Goal: Task Accomplishment & Management: Complete application form

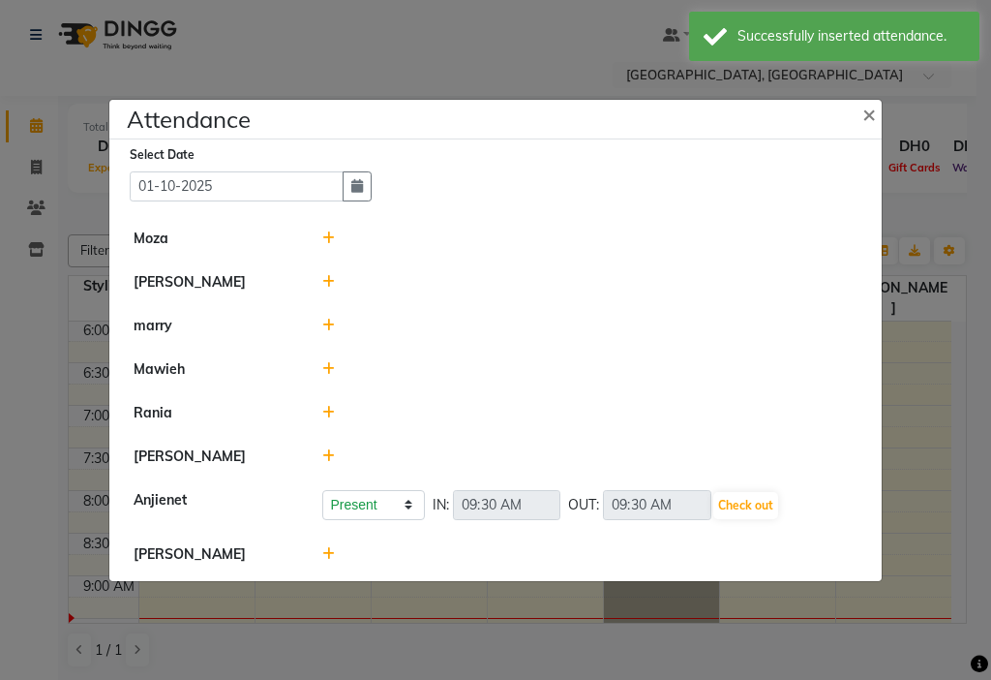
click at [327, 553] on icon at bounding box center [328, 554] width 13 height 14
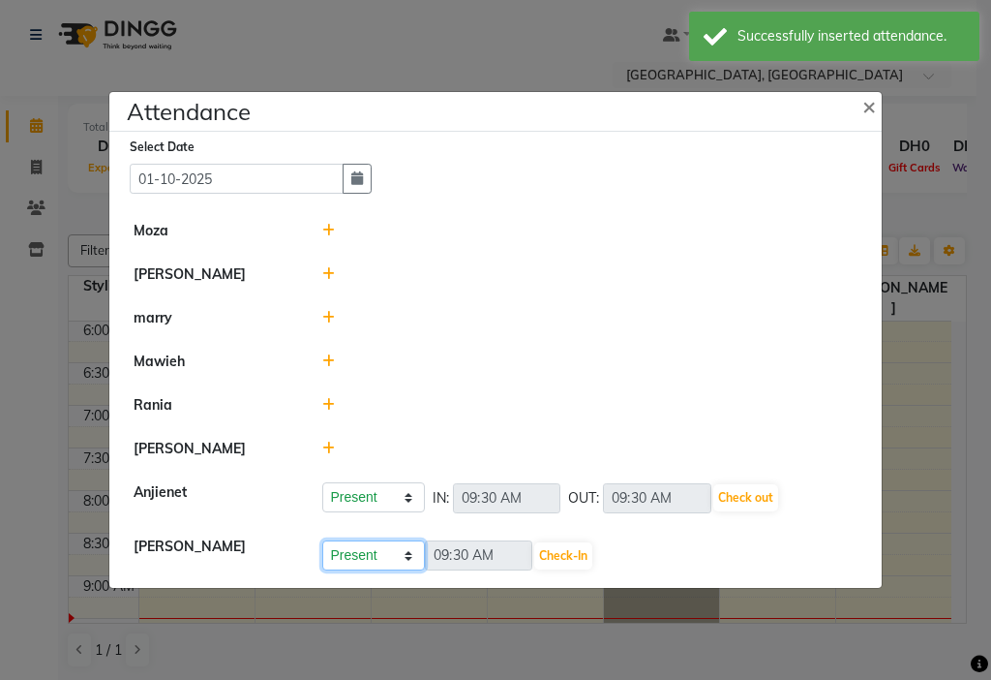
click at [383, 556] on select "Present Absent Late Half Day Weekly Off" at bounding box center [373, 555] width 103 height 30
select select "W"
click at [322, 540] on select "Present Absent Late Half Day Weekly Off" at bounding box center [373, 555] width 103 height 30
click at [441, 552] on button "Save" at bounding box center [446, 555] width 38 height 27
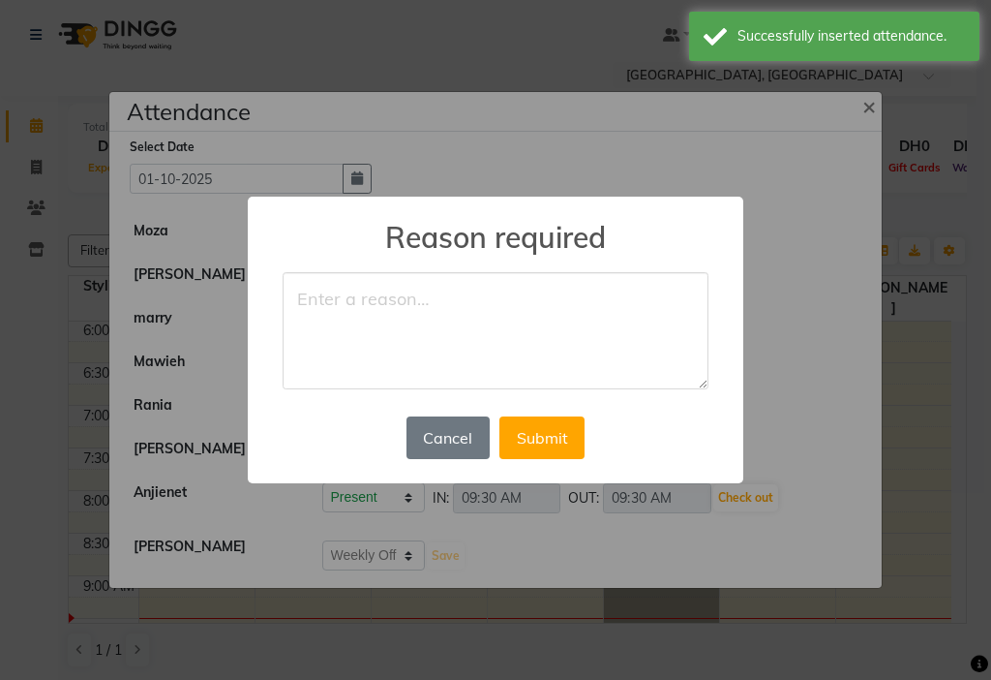
click at [458, 308] on textarea at bounding box center [496, 331] width 426 height 118
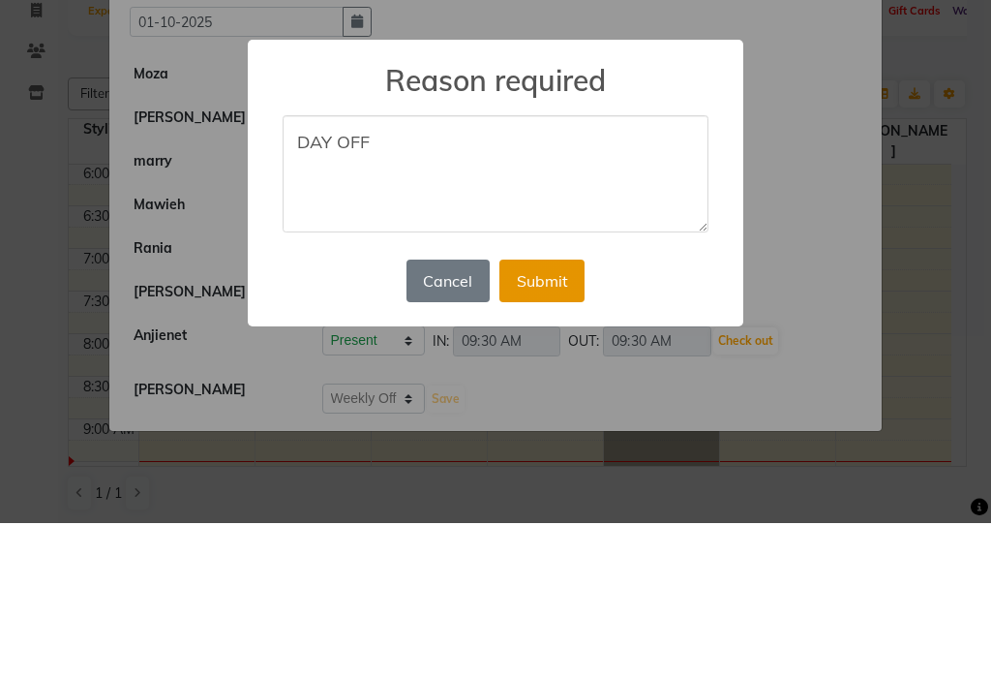
type textarea "DAY OFF"
click at [561, 439] on button "Submit" at bounding box center [542, 437] width 85 height 43
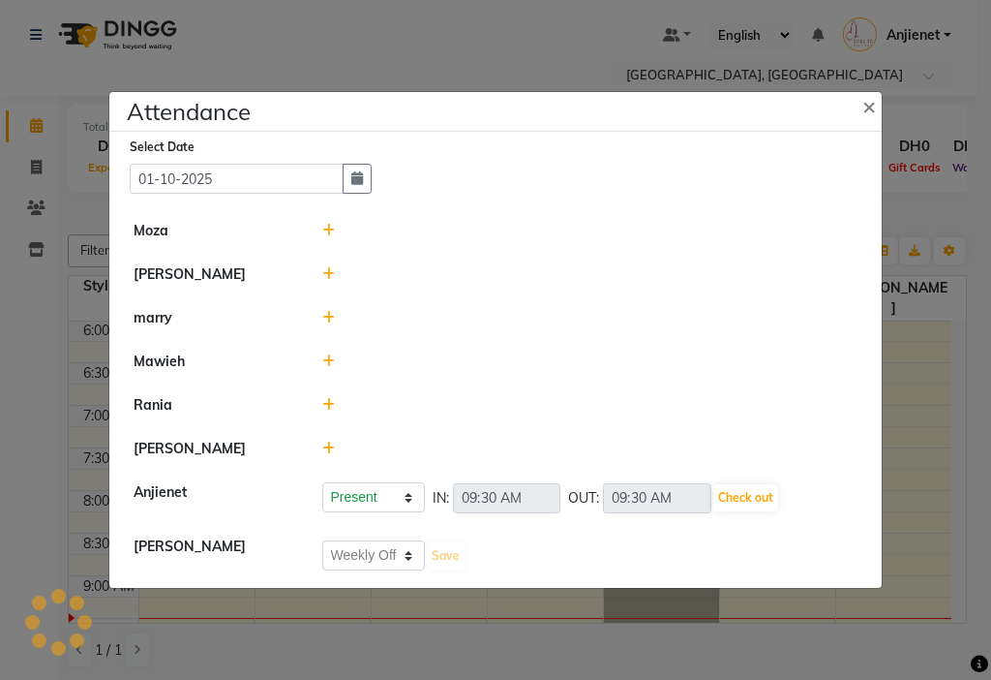
click at [327, 362] on icon at bounding box center [328, 361] width 13 height 14
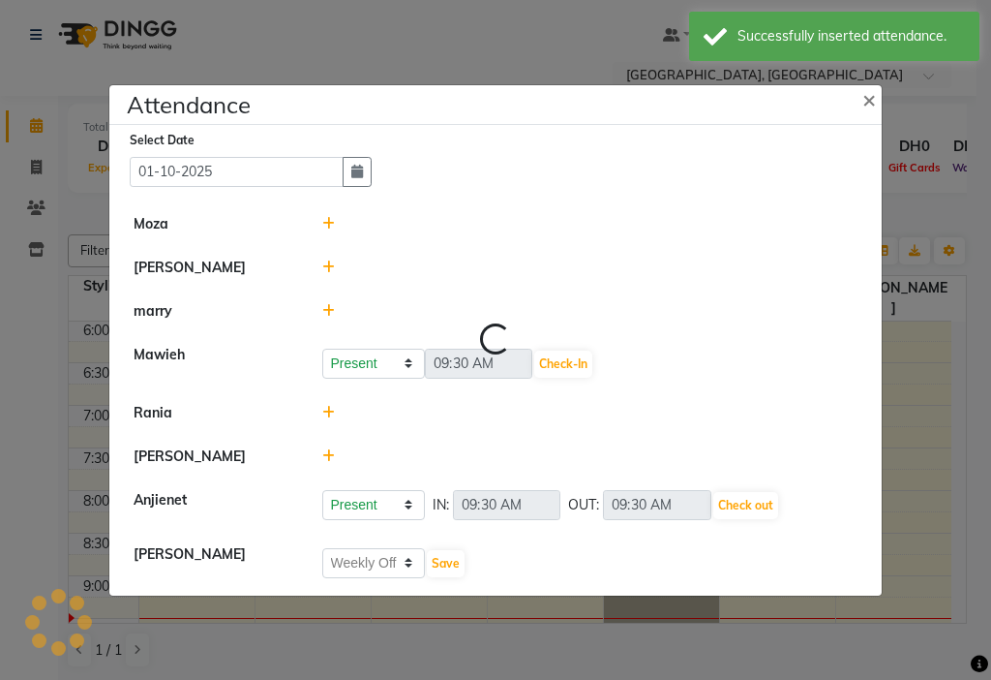
select select "W"
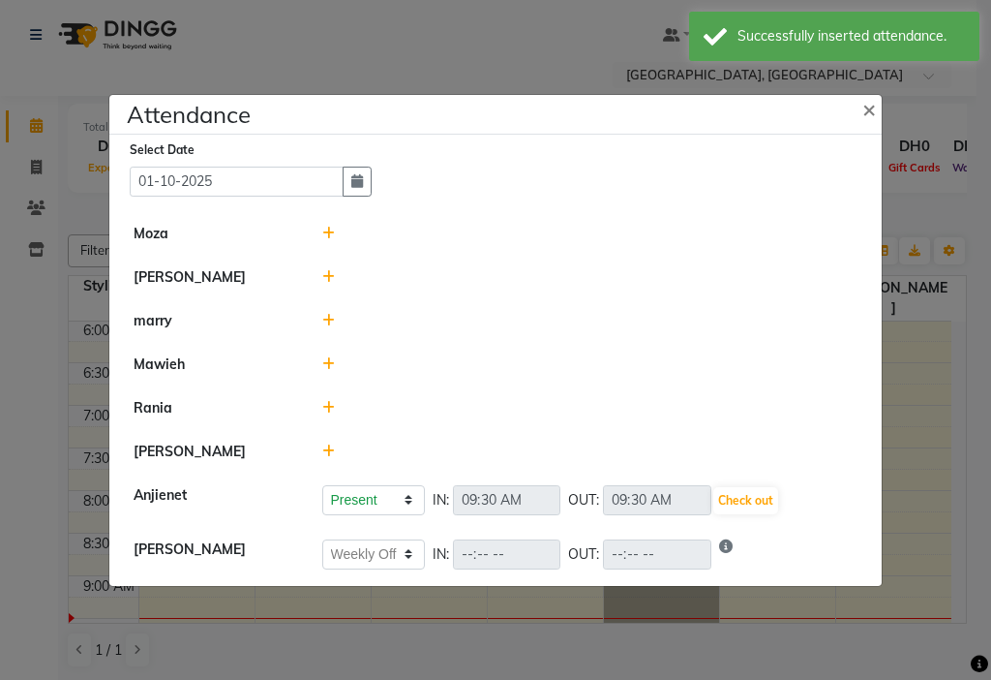
click at [332, 319] on icon at bounding box center [328, 321] width 13 height 14
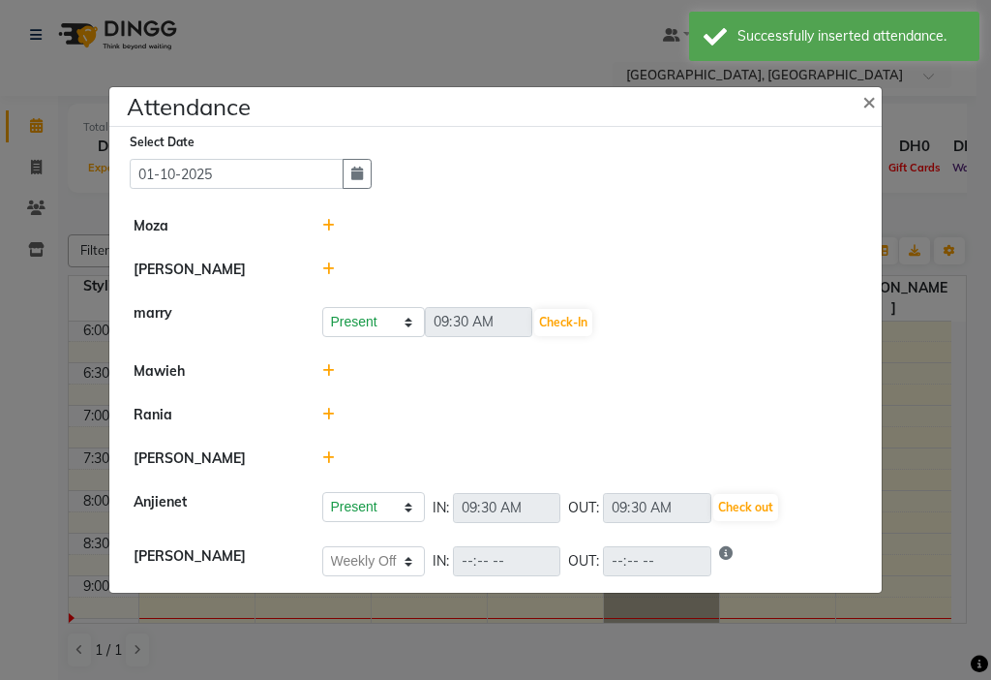
click at [327, 372] on icon at bounding box center [328, 371] width 13 height 14
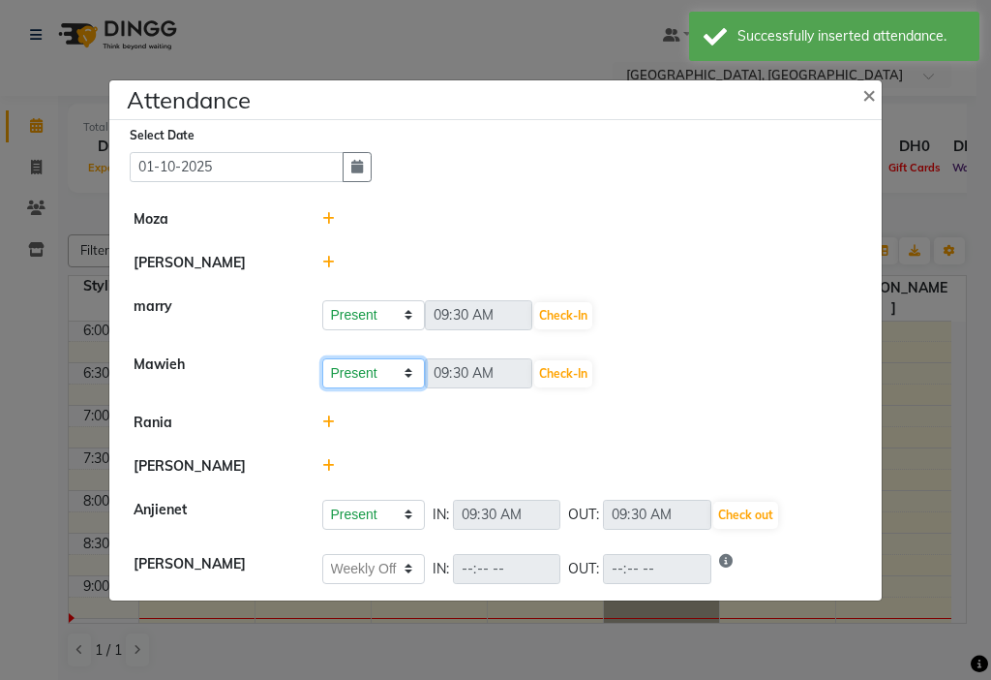
click at [386, 376] on select "Present Absent Late Half Day Weekly Off" at bounding box center [373, 373] width 103 height 30
select select "W"
click at [322, 358] on select "Present Absent Late Half Day Weekly Off" at bounding box center [373, 373] width 103 height 30
click at [442, 377] on button "Save" at bounding box center [446, 373] width 38 height 27
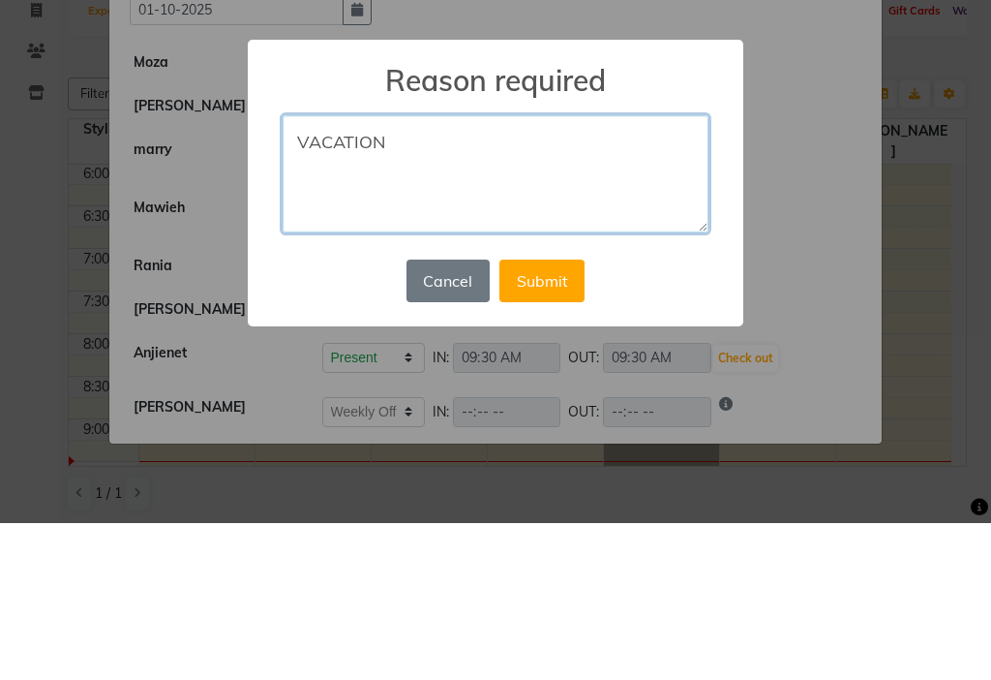
click at [297, 293] on textarea "VACATION" at bounding box center [496, 331] width 426 height 118
type textarea "ON VACATION"
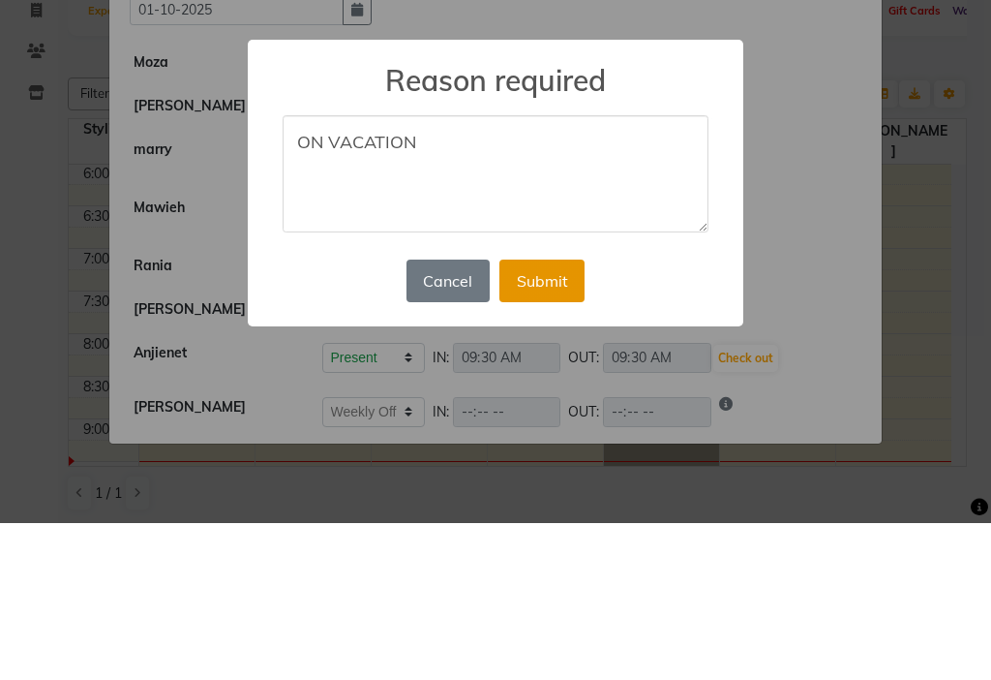
click at [551, 428] on button "Submit" at bounding box center [542, 437] width 85 height 43
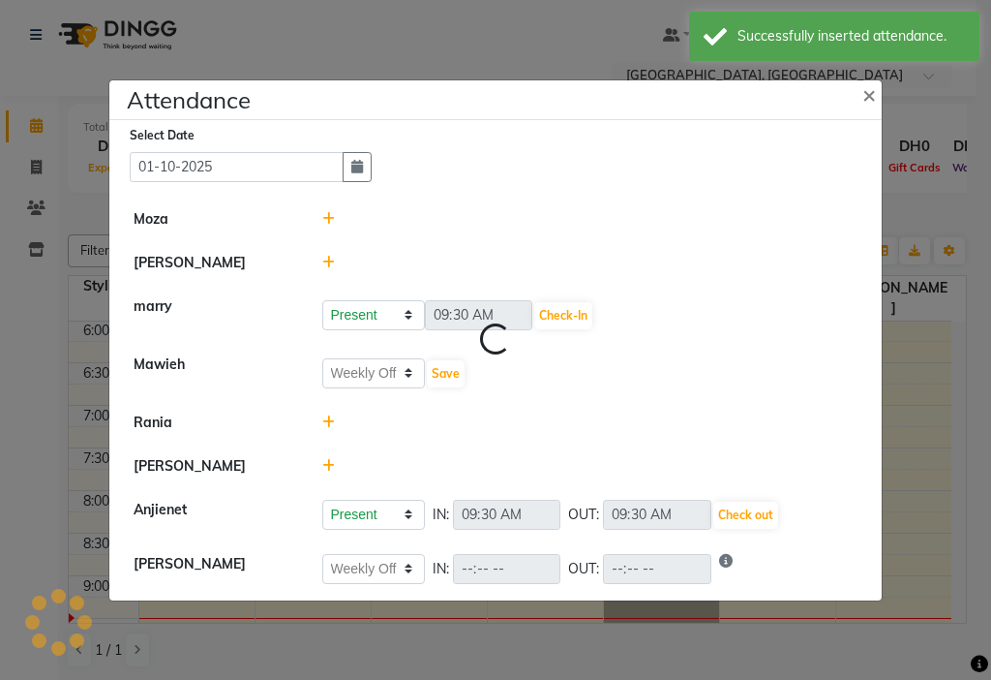
select select "W"
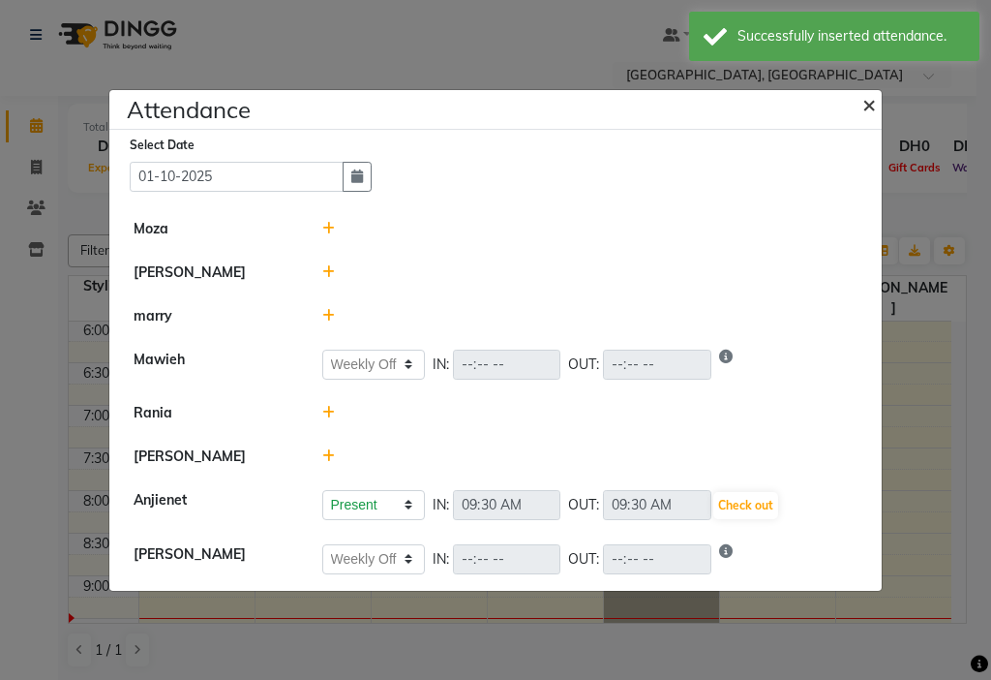
click at [872, 99] on span "×" at bounding box center [870, 103] width 14 height 29
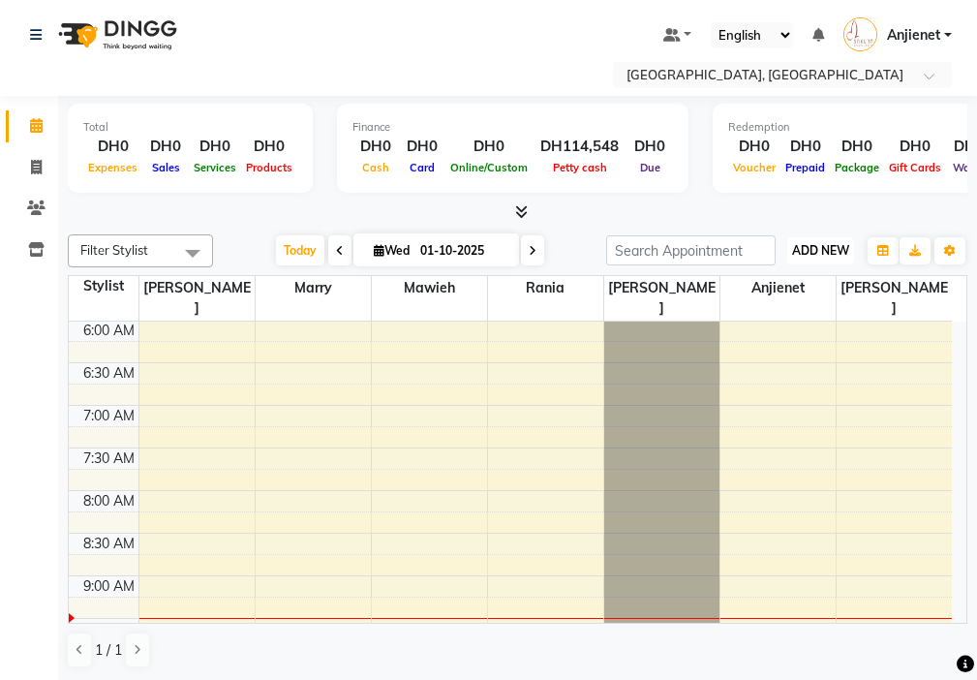
click at [834, 245] on span "ADD NEW" at bounding box center [820, 250] width 57 height 15
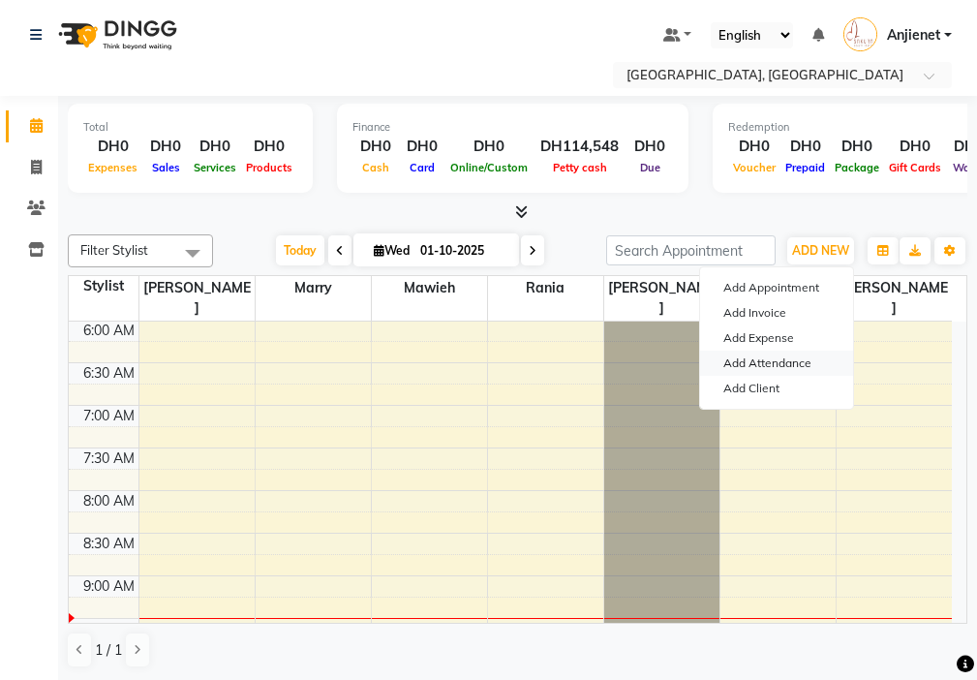
click at [805, 362] on link "Add Attendance" at bounding box center [776, 362] width 153 height 25
select select "W"
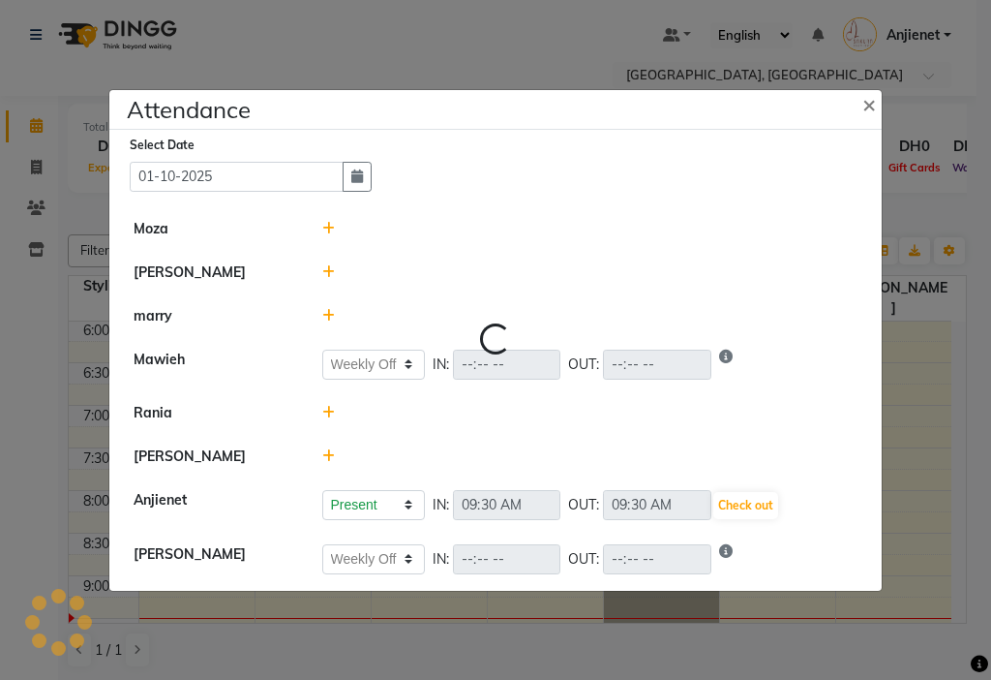
select select "W"
click at [330, 277] on icon at bounding box center [328, 272] width 13 height 14
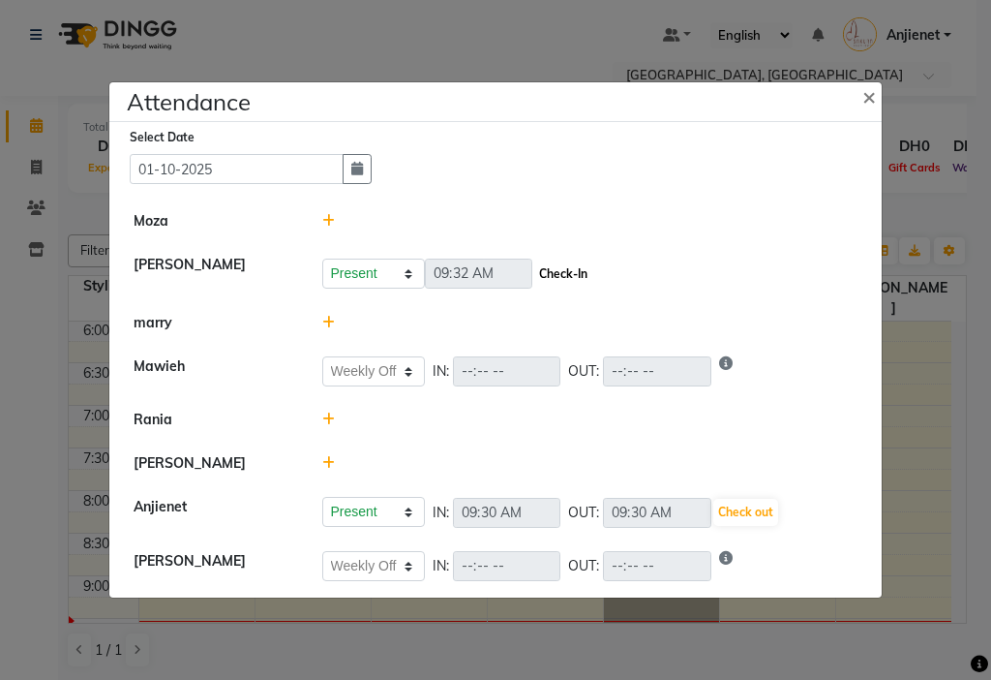
click at [563, 270] on button "Check-In" at bounding box center [563, 273] width 58 height 27
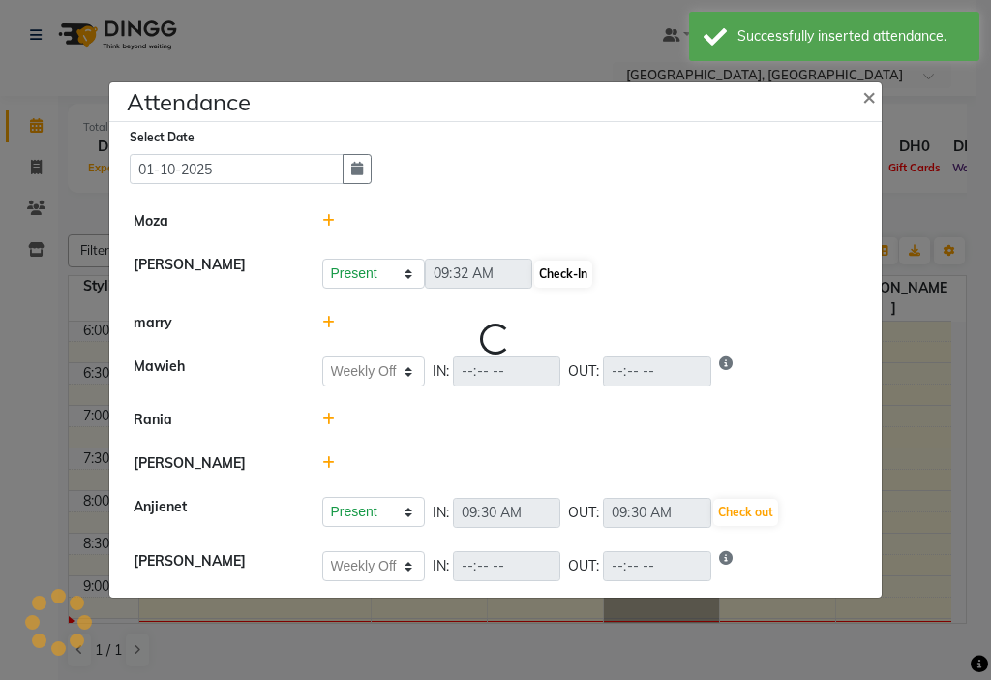
select select "W"
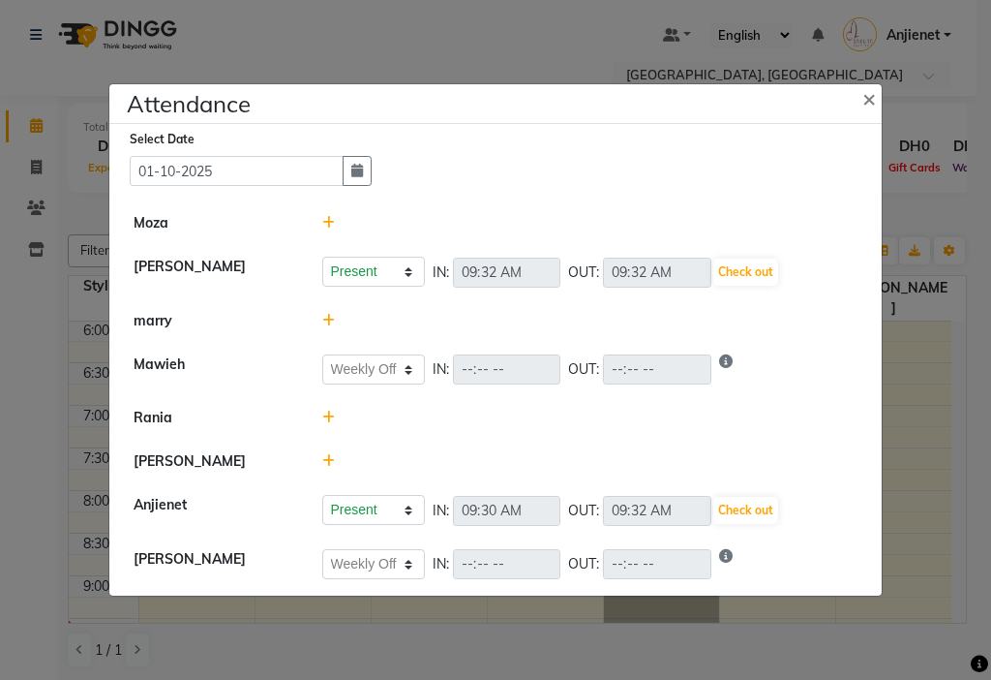
click at [327, 319] on icon at bounding box center [328, 321] width 13 height 14
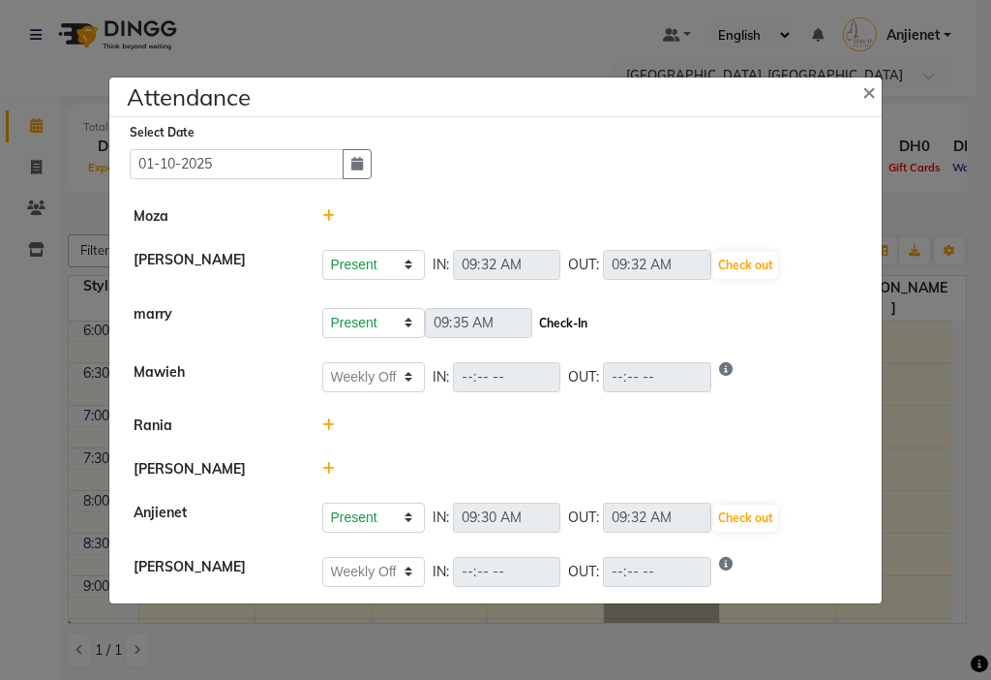
click at [566, 321] on button "Check-In" at bounding box center [563, 323] width 58 height 27
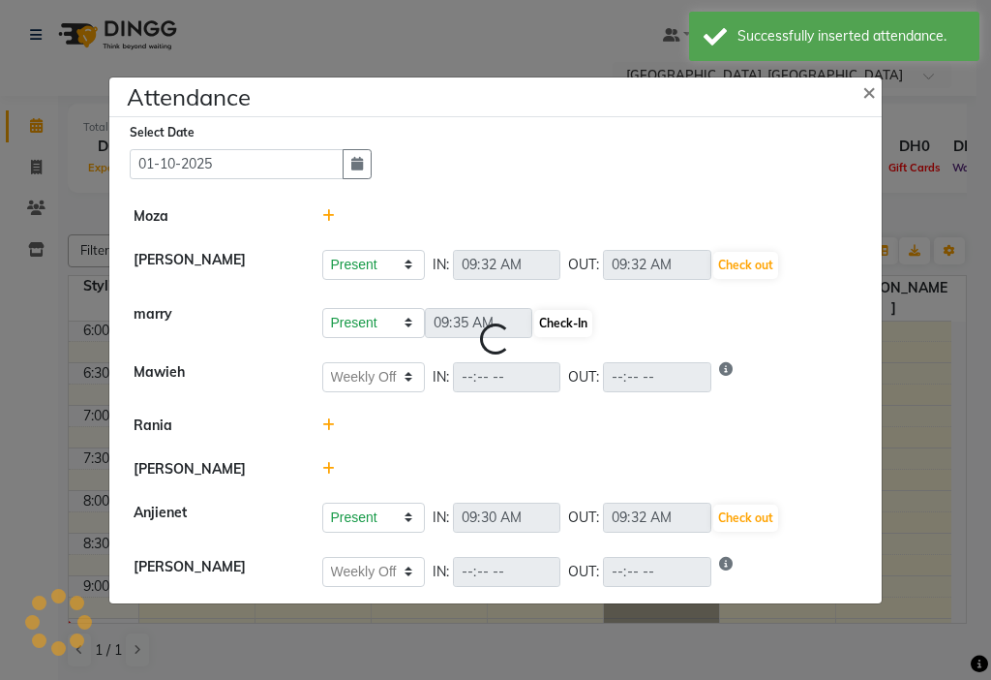
select select "W"
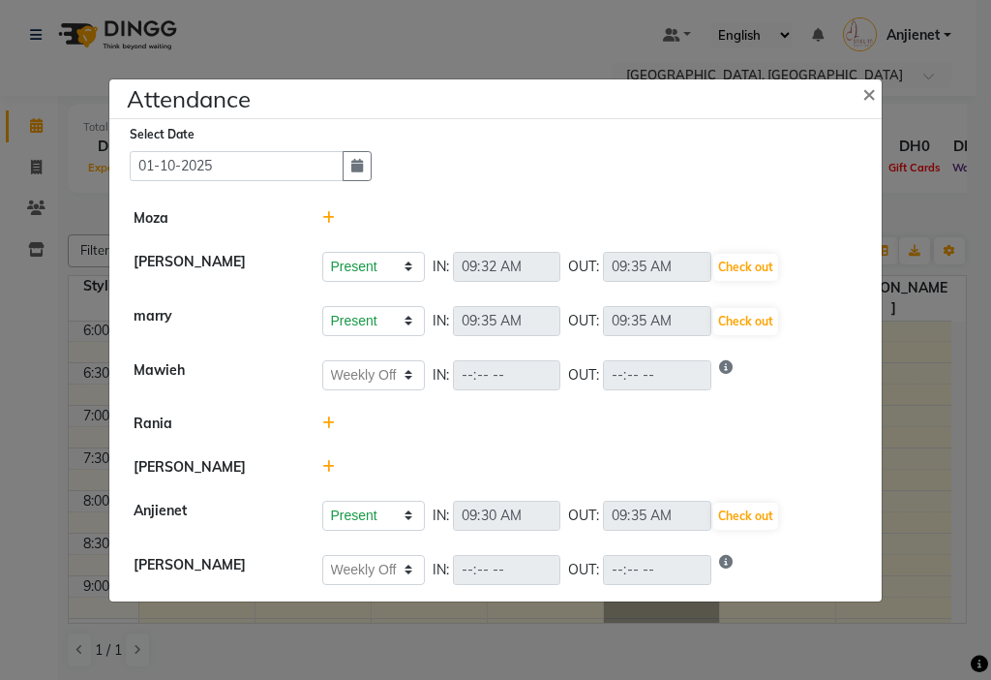
click at [327, 460] on icon at bounding box center [328, 467] width 13 height 14
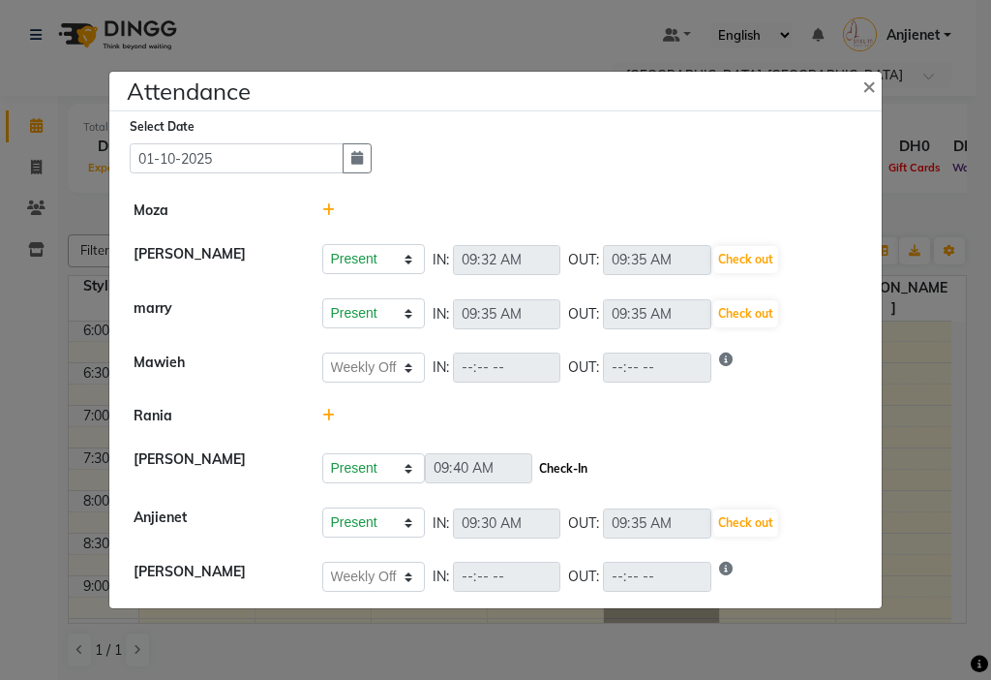
click at [565, 466] on button "Check-In" at bounding box center [563, 468] width 58 height 27
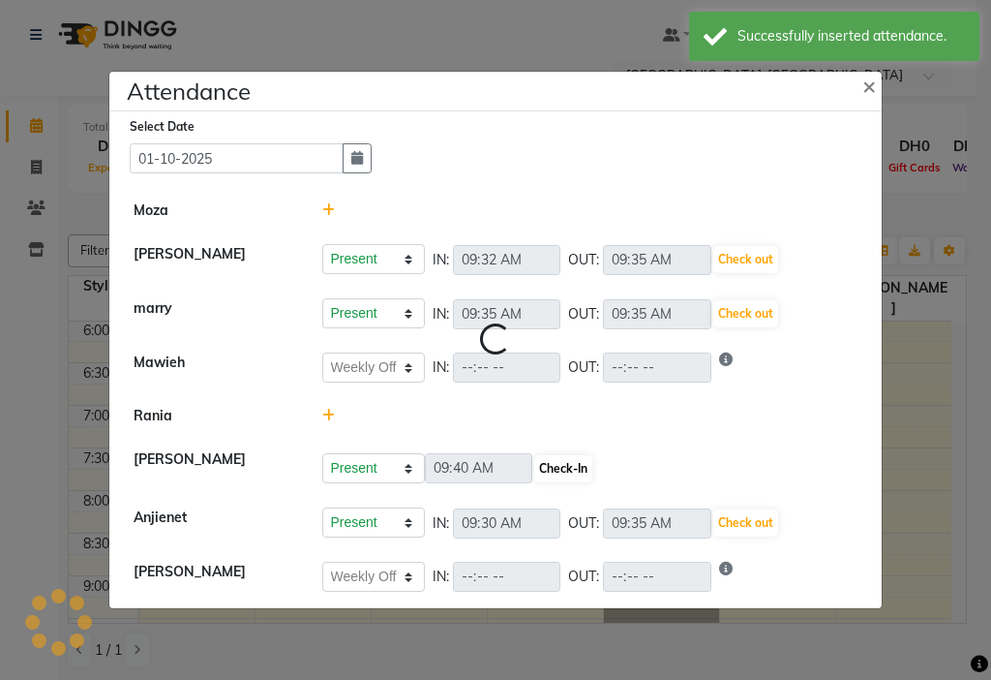
select select "W"
